Goal: Transaction & Acquisition: Purchase product/service

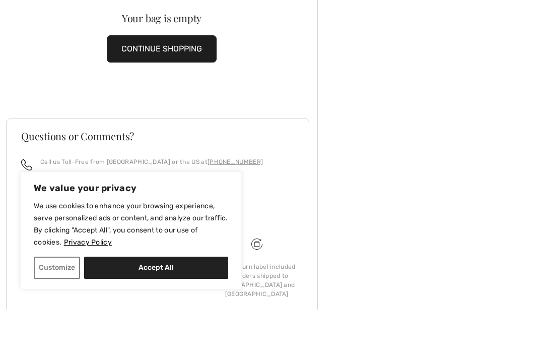
scroll to position [19, 0]
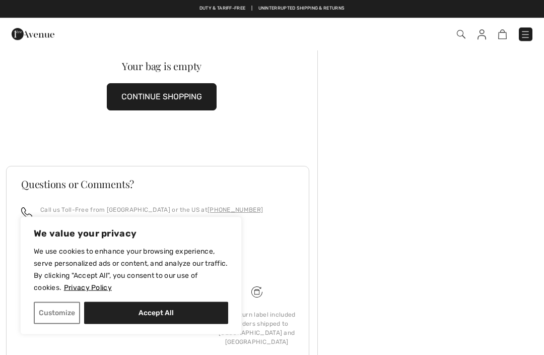
click at [133, 324] on button "Accept All" at bounding box center [156, 313] width 144 height 22
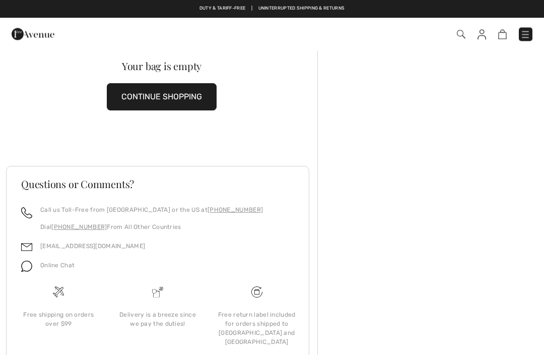
checkbox input "true"
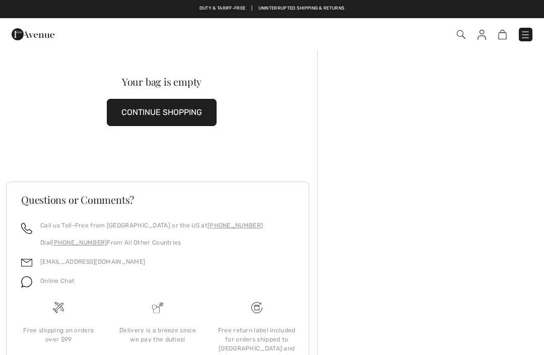
scroll to position [0, 0]
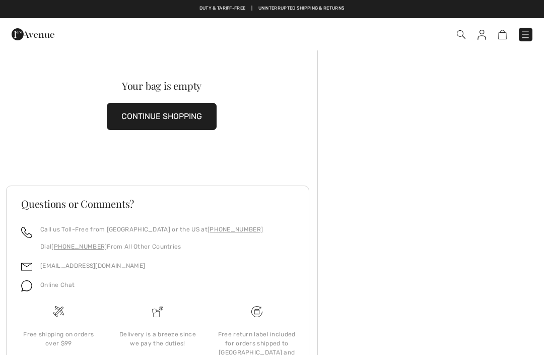
click at [186, 115] on button "CONTINUE SHOPPING" at bounding box center [162, 116] width 110 height 27
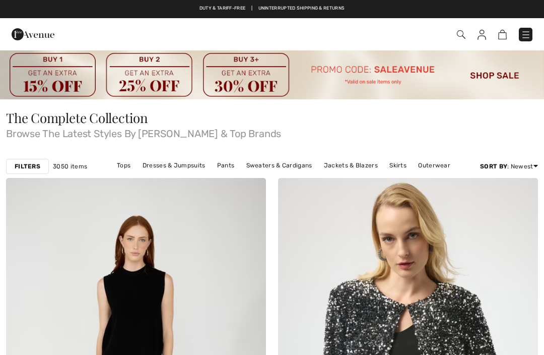
checkbox input "true"
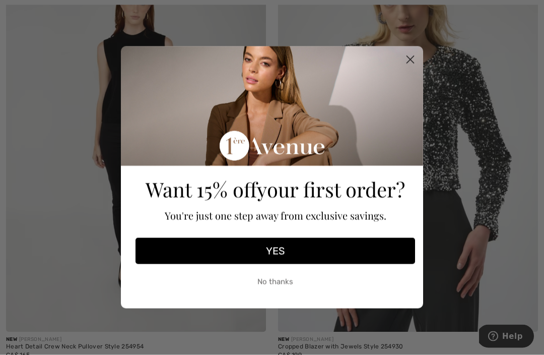
scroll to position [236, 0]
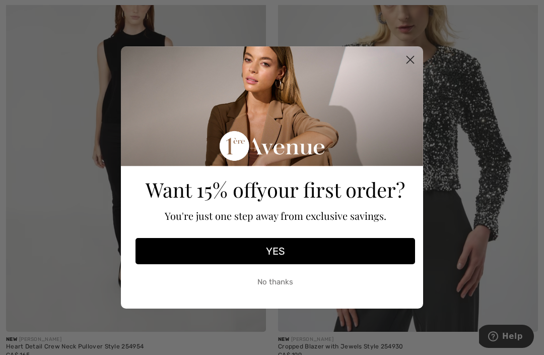
click at [411, 68] on circle "Close dialog" at bounding box center [410, 59] width 17 height 17
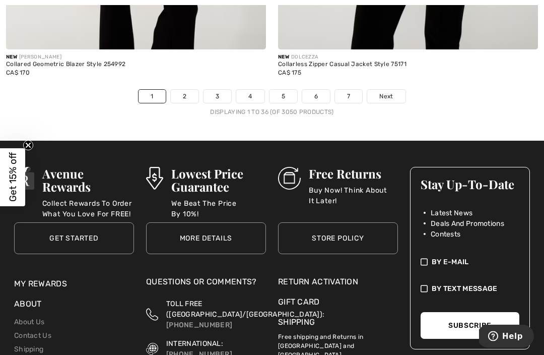
scroll to position [8121, 0]
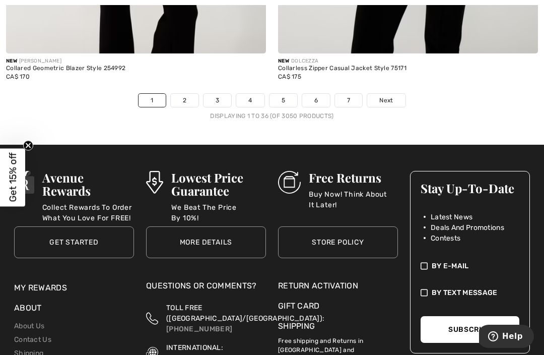
click at [191, 94] on link "2" at bounding box center [185, 100] width 28 height 13
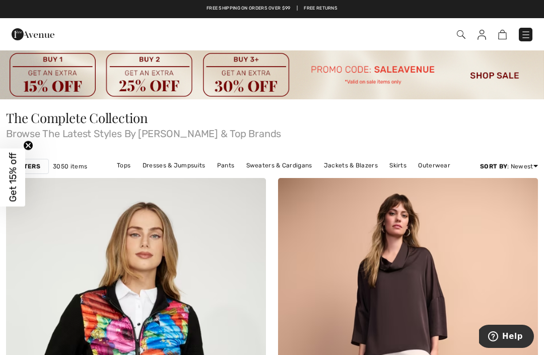
click at [128, 161] on link "Tops" at bounding box center [124, 165] width 24 height 13
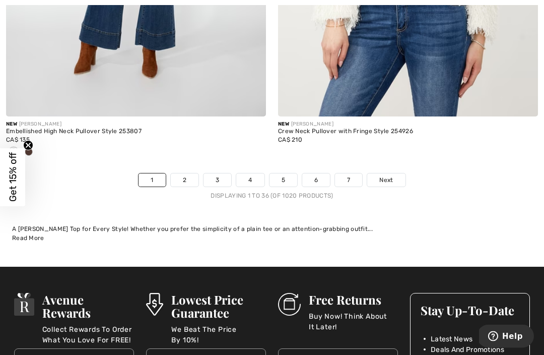
scroll to position [8187, 0]
click at [185, 174] on link "2" at bounding box center [185, 179] width 28 height 13
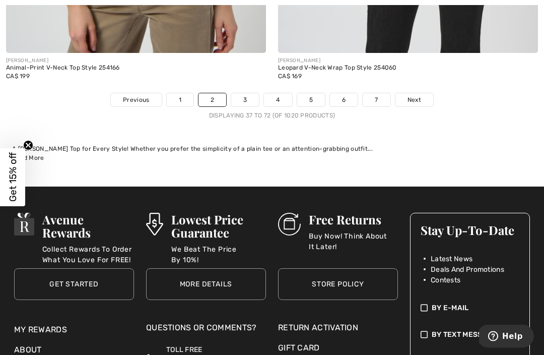
scroll to position [8213, 0]
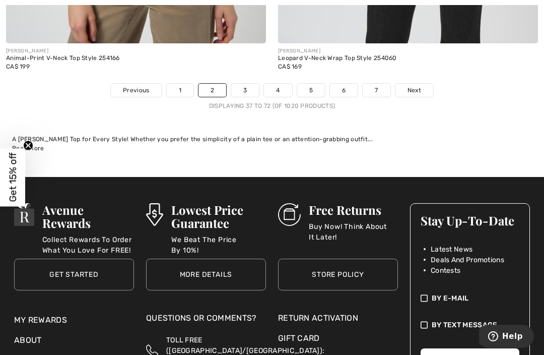
click at [252, 84] on link "3" at bounding box center [245, 90] width 28 height 13
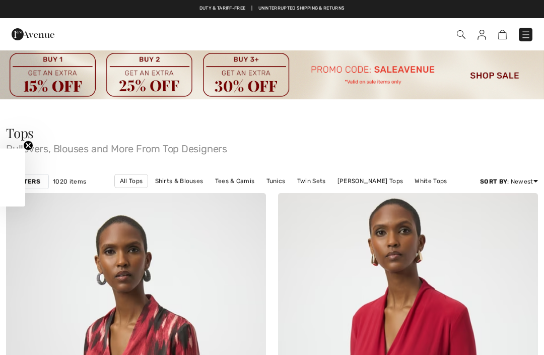
checkbox input "true"
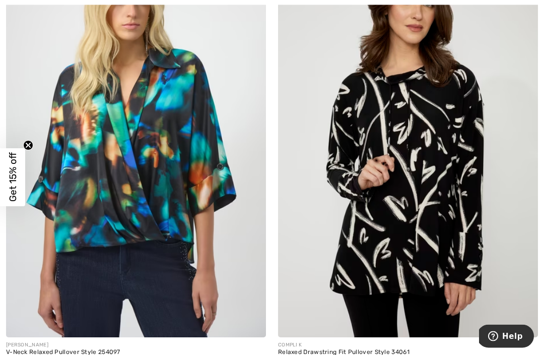
scroll to position [692, 0]
click at [468, 195] on img at bounding box center [408, 142] width 260 height 390
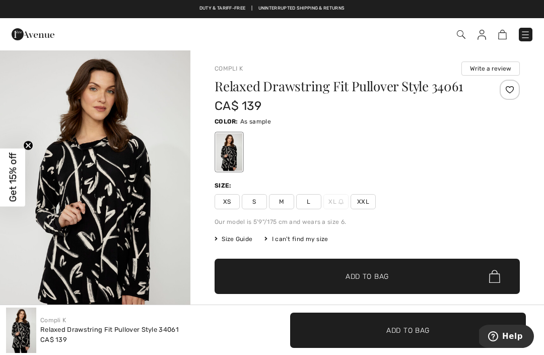
click at [372, 204] on span "XXL" at bounding box center [363, 201] width 25 height 15
click at [332, 274] on span "✔ Added to Bag" at bounding box center [351, 276] width 61 height 11
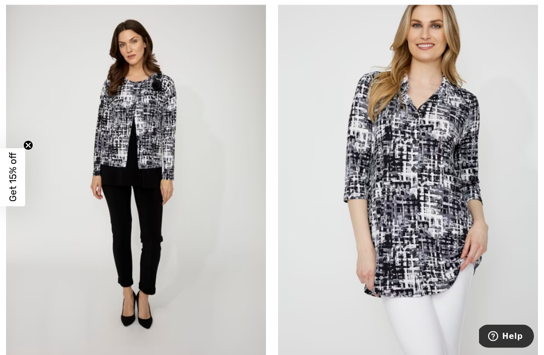
scroll to position [1521, 0]
click at [453, 205] on img at bounding box center [408, 171] width 260 height 390
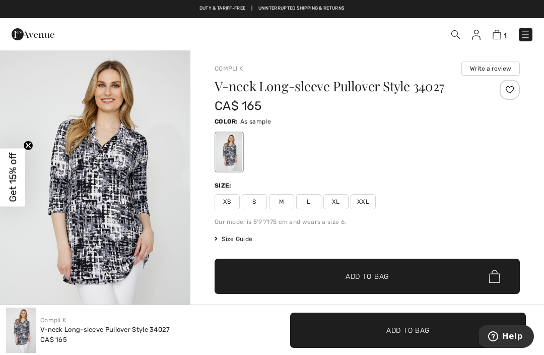
click at [369, 200] on span "XXL" at bounding box center [363, 201] width 25 height 15
click at [340, 271] on span "✔ Added to Bag" at bounding box center [351, 276] width 61 height 11
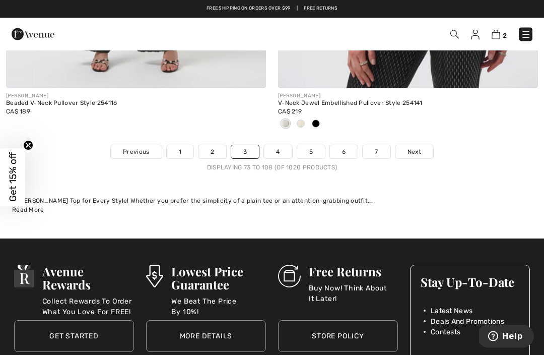
scroll to position [8018, 0]
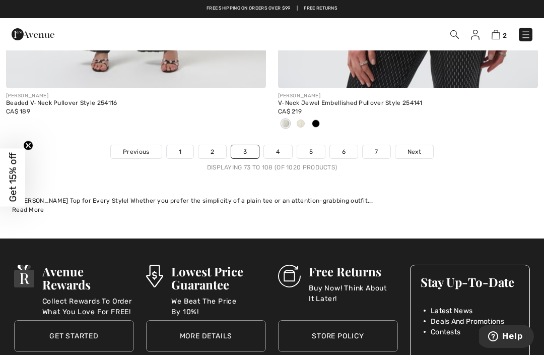
click at [286, 145] on link "4" at bounding box center [278, 151] width 28 height 13
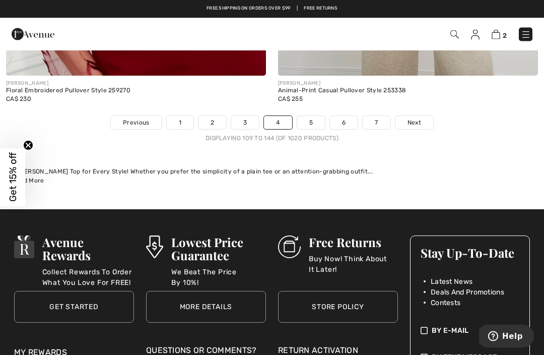
scroll to position [8194, 0]
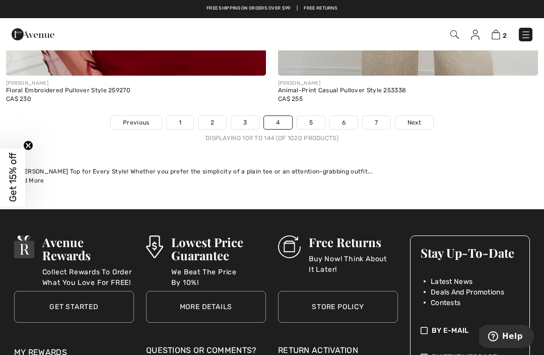
click at [317, 116] on link "5" at bounding box center [311, 122] width 28 height 13
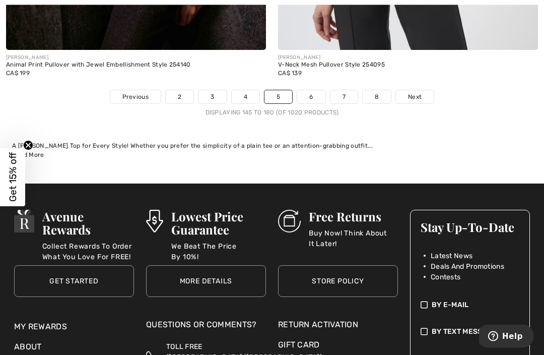
scroll to position [8381, 0]
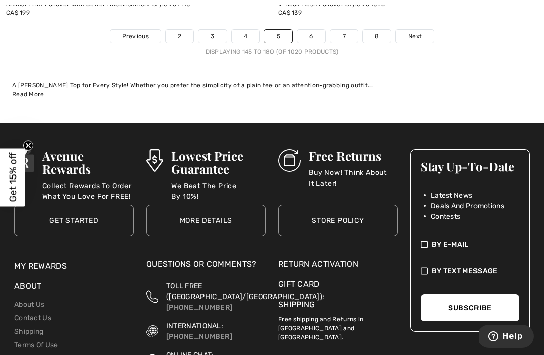
click at [313, 30] on link "6" at bounding box center [311, 36] width 28 height 13
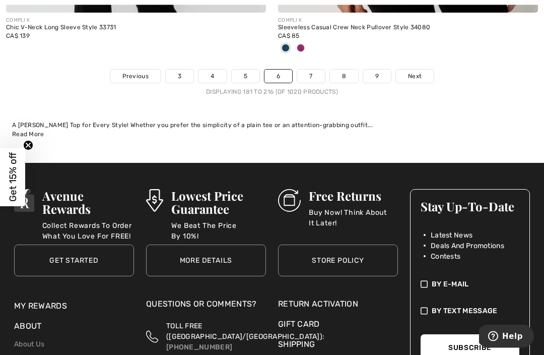
scroll to position [8110, 0]
click at [312, 69] on link "7" at bounding box center [310, 75] width 27 height 13
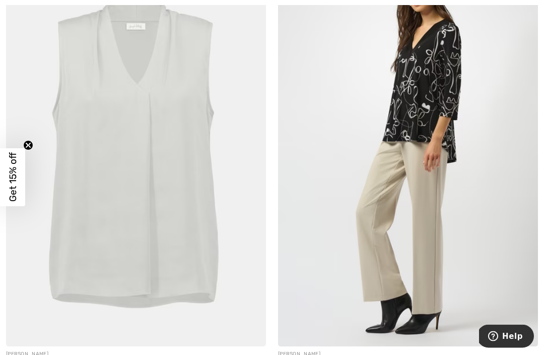
scroll to position [4832, 0]
click at [478, 201] on img at bounding box center [408, 151] width 260 height 390
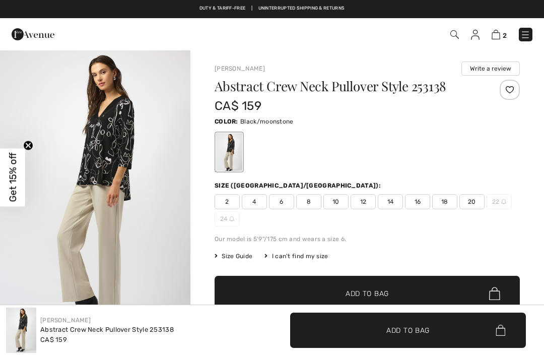
checkbox input "true"
click at [468, 202] on span "20" at bounding box center [471, 201] width 25 height 15
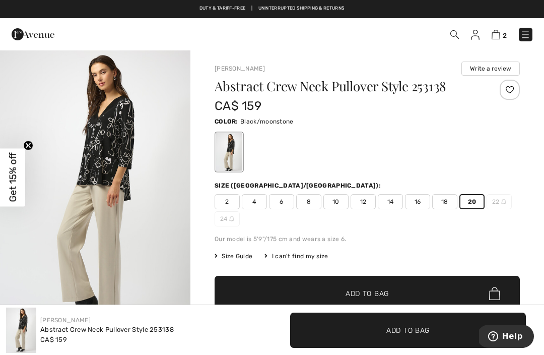
click at [298, 287] on span "✔ Added to Bag Add to Bag" at bounding box center [367, 292] width 305 height 35
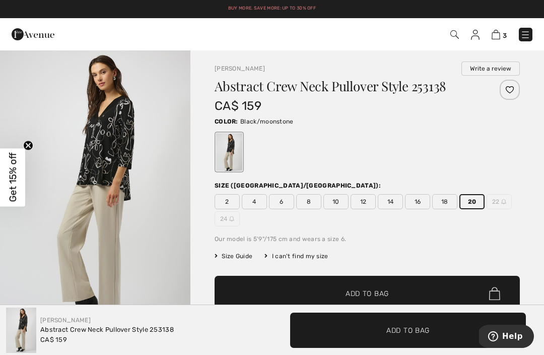
click at [494, 34] on img at bounding box center [496, 35] width 9 height 10
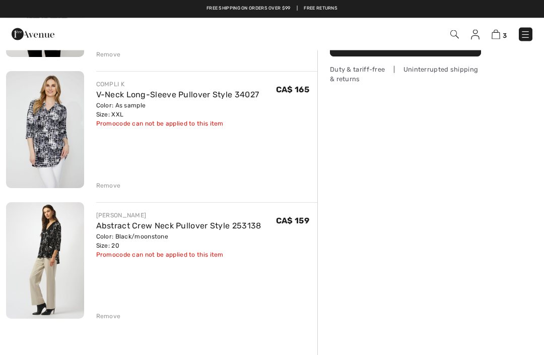
scroll to position [105, 0]
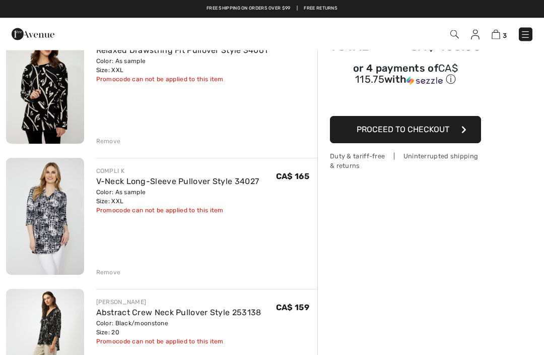
click at [431, 127] on span "Proceed to Checkout" at bounding box center [403, 130] width 93 height 10
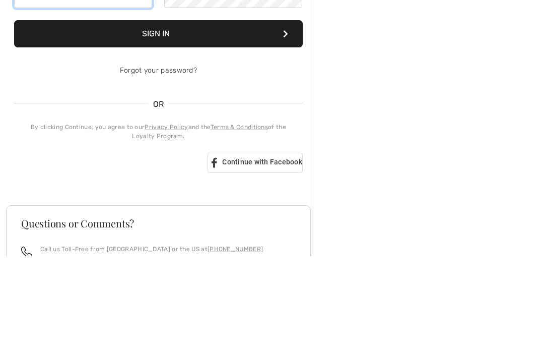
type input "[EMAIL_ADDRESS][DOMAIN_NAME]"
click at [158, 133] on button "Sign In" at bounding box center [158, 132] width 289 height 27
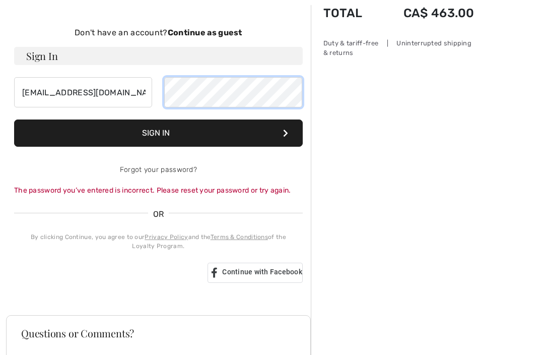
scroll to position [99, 0]
click at [157, 129] on button "Sign In" at bounding box center [158, 133] width 289 height 27
click at [165, 131] on button "Sign In" at bounding box center [158, 133] width 289 height 27
click at [169, 128] on button "Sign In" at bounding box center [158, 133] width 289 height 27
click at [148, 127] on button "Sign In" at bounding box center [158, 133] width 289 height 27
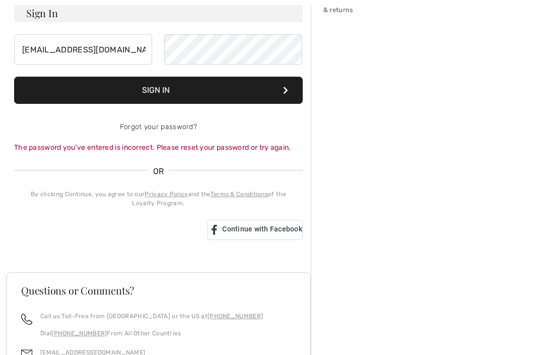
scroll to position [144, 0]
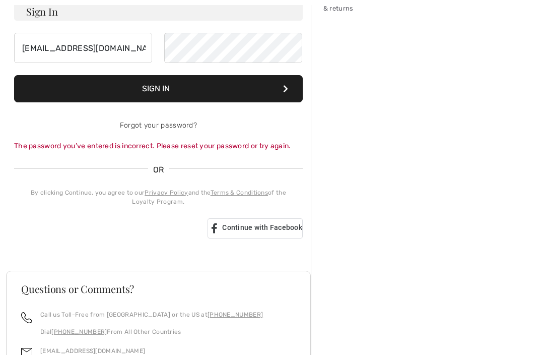
click at [118, 229] on div "Sign in with Google. Opens in new tab" at bounding box center [106, 228] width 185 height 22
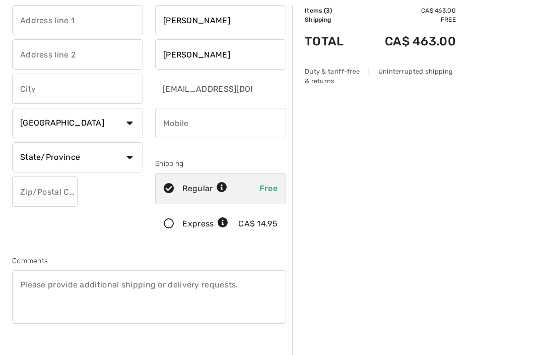
click at [185, 121] on input "phone" at bounding box center [220, 123] width 131 height 30
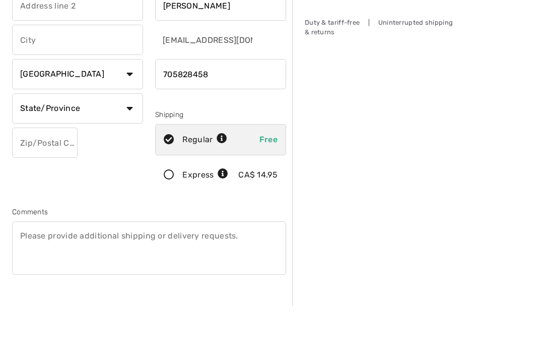
type input "7058284583"
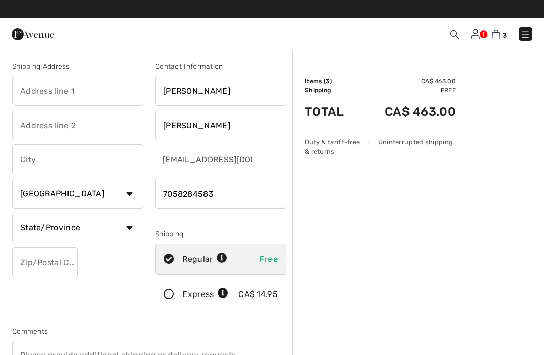
scroll to position [0, 0]
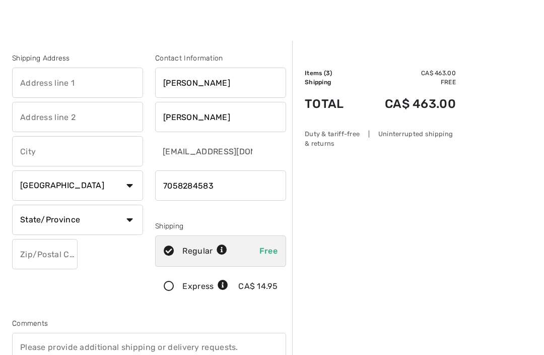
click at [43, 81] on input "text" at bounding box center [77, 82] width 131 height 30
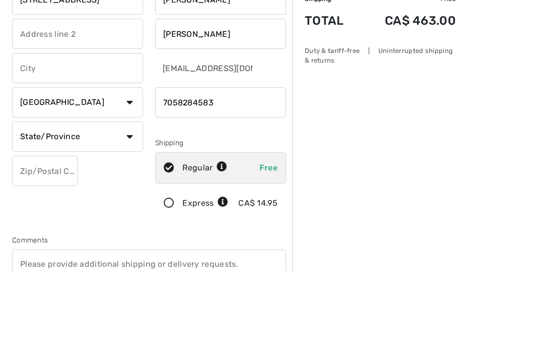
click at [36, 136] on input "text" at bounding box center [77, 151] width 131 height 30
type input "7 Woodcrest Road"
type input "Barrie"
click at [68, 205] on select "State/Province Alberta British Columbia Manitoba New Brunswick Newfoundland and…" at bounding box center [77, 220] width 131 height 30
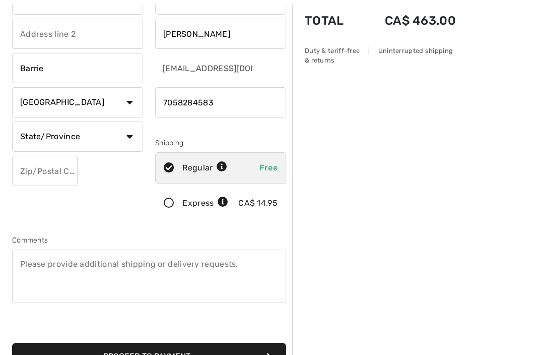
select select "ON"
click at [46, 163] on input "text" at bounding box center [44, 171] width 65 height 30
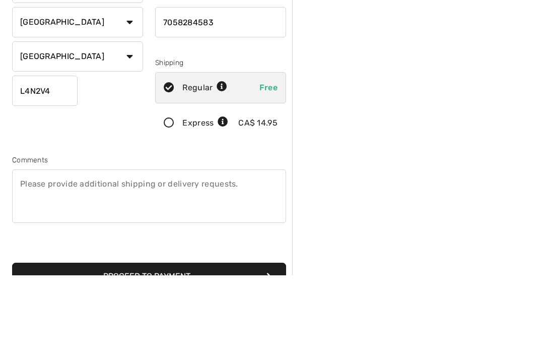
scroll to position [172, 0]
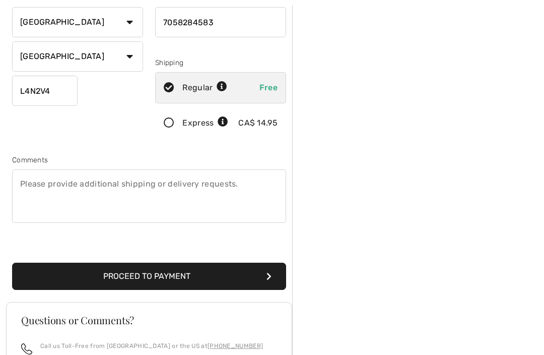
type input "L4N2V4"
click at [154, 272] on button "Proceed to Payment" at bounding box center [149, 275] width 274 height 27
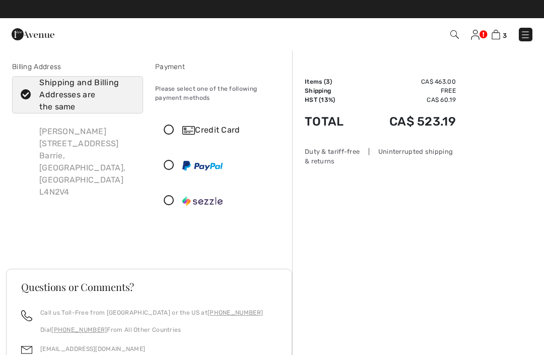
click at [171, 126] on icon at bounding box center [169, 130] width 27 height 11
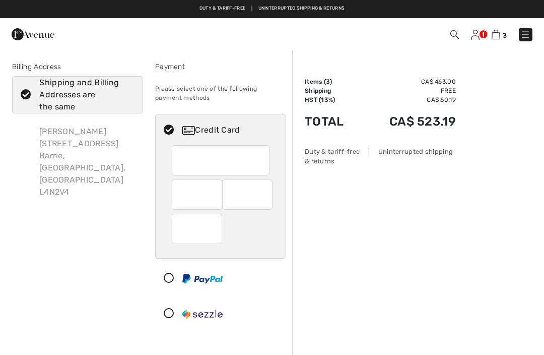
click at [477, 34] on img at bounding box center [475, 35] width 9 height 10
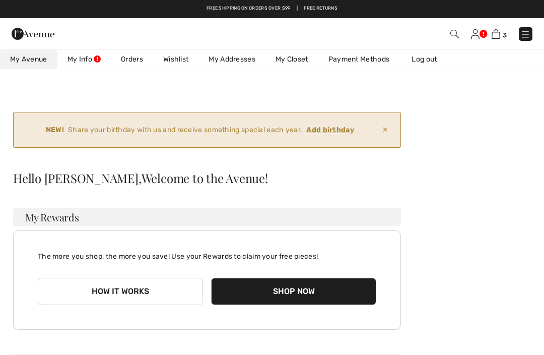
click at [92, 58] on link "My Info" at bounding box center [83, 59] width 53 height 19
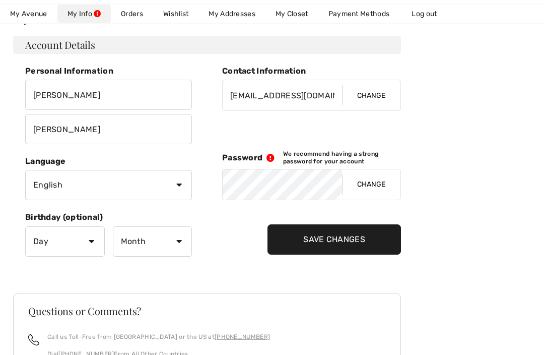
scroll to position [161, 0]
click at [376, 178] on button "Change" at bounding box center [371, 184] width 58 height 30
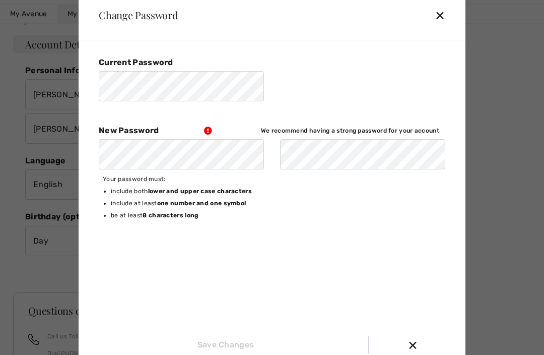
click at [442, 26] on div "✕" at bounding box center [444, 15] width 19 height 21
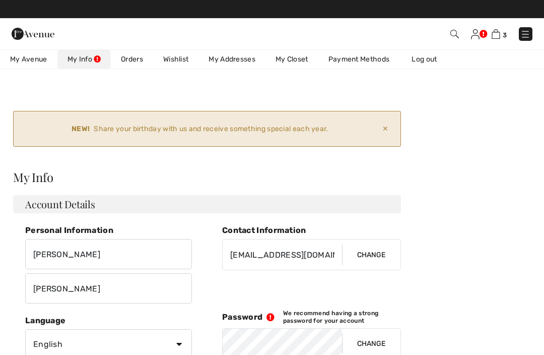
scroll to position [0, 0]
